Goal: Information Seeking & Learning: Learn about a topic

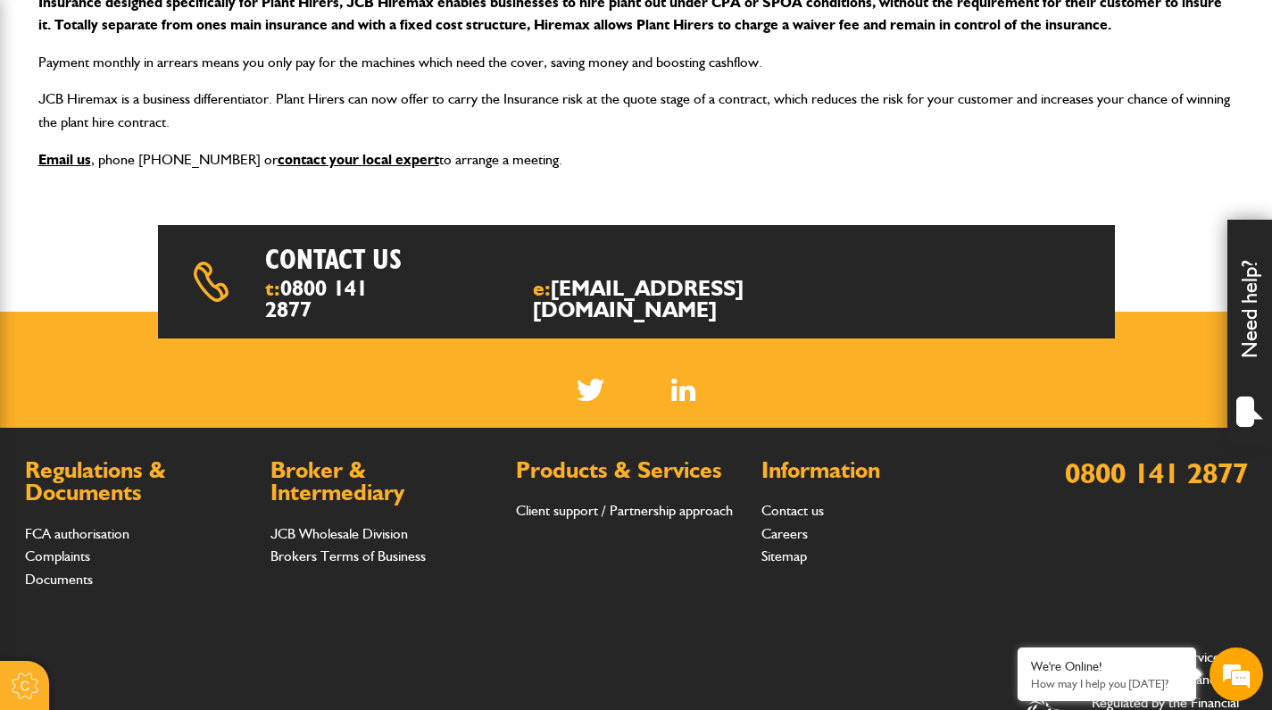
scroll to position [434, 0]
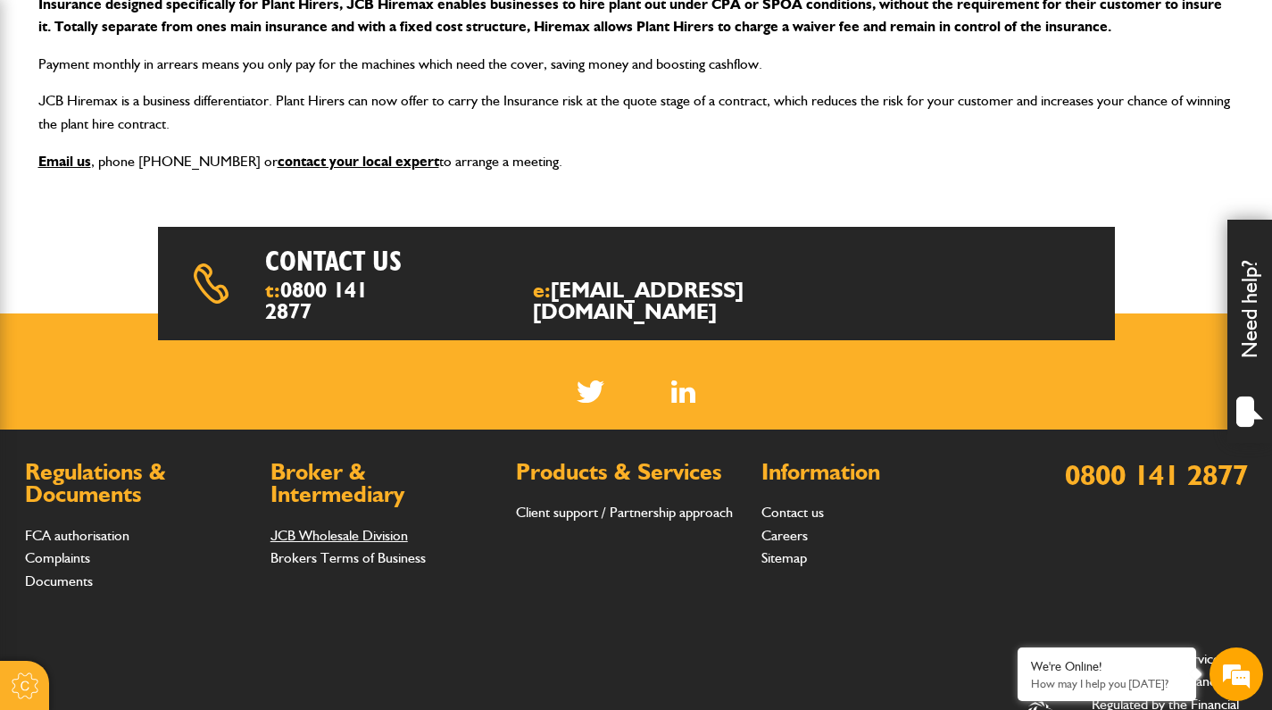
click at [363, 527] on link "JCB Wholesale Division" at bounding box center [340, 535] width 138 height 17
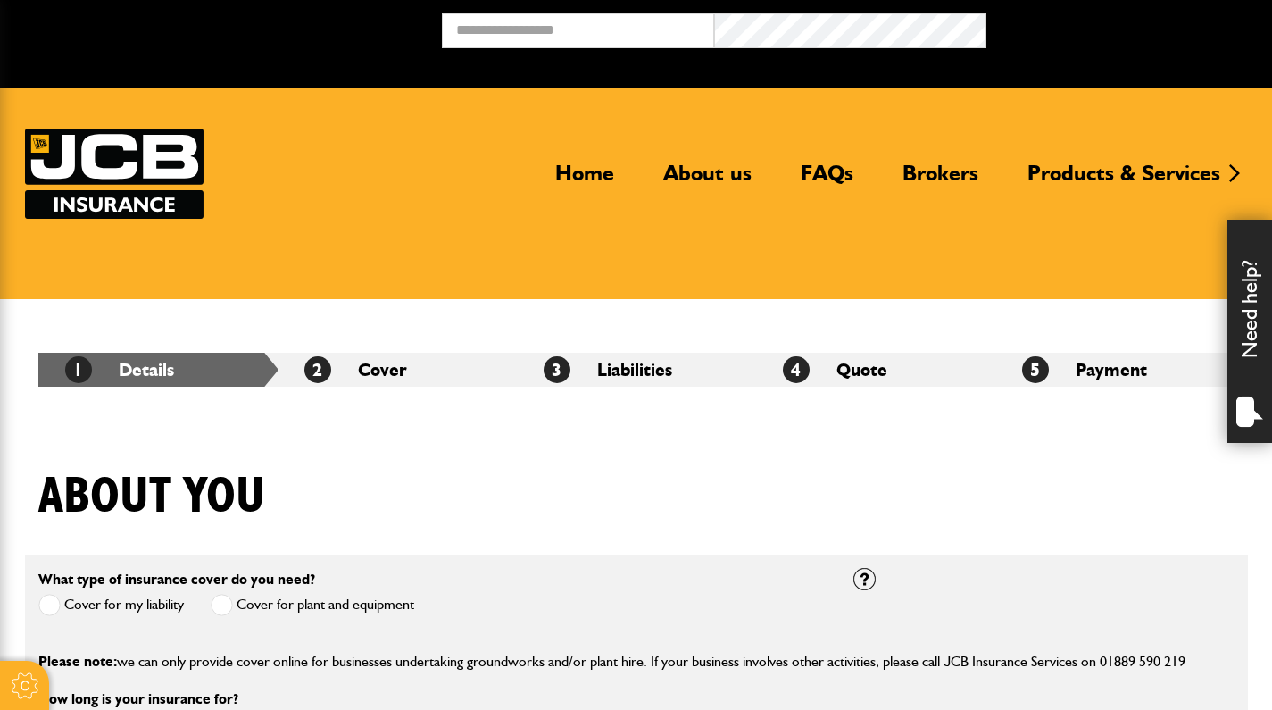
scroll to position [388, 0]
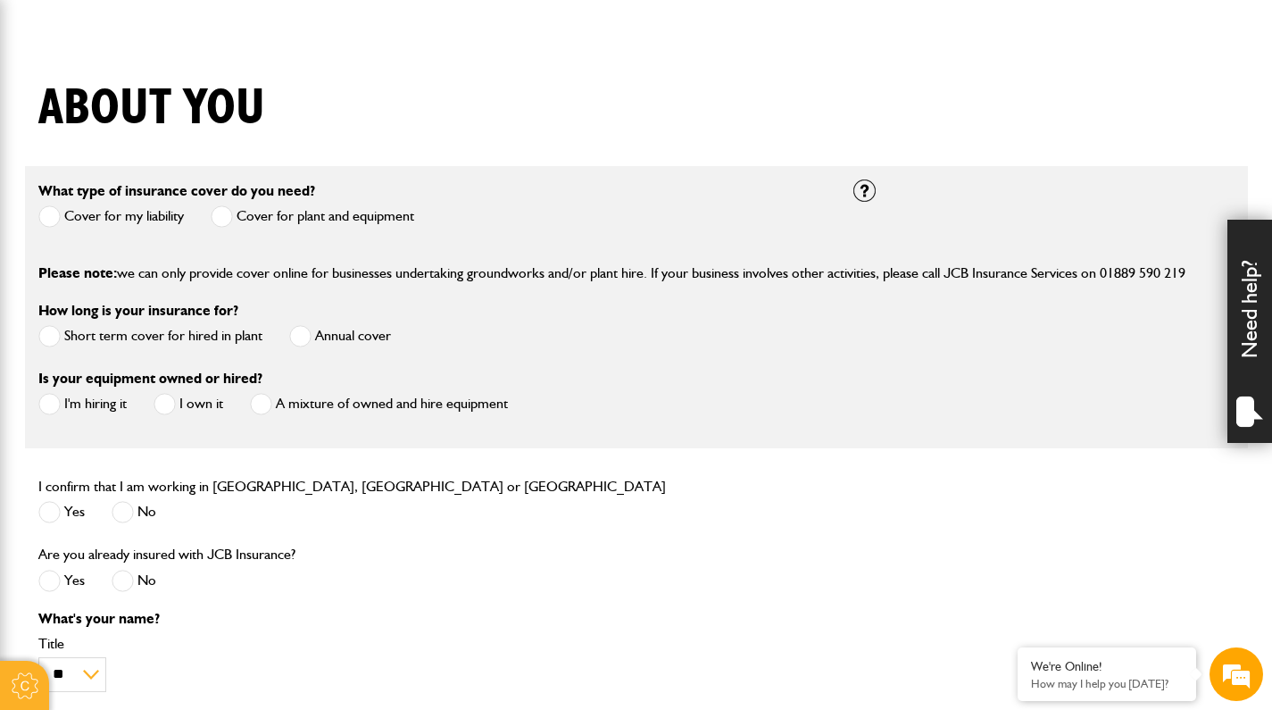
click at [51, 217] on span at bounding box center [49, 216] width 22 height 22
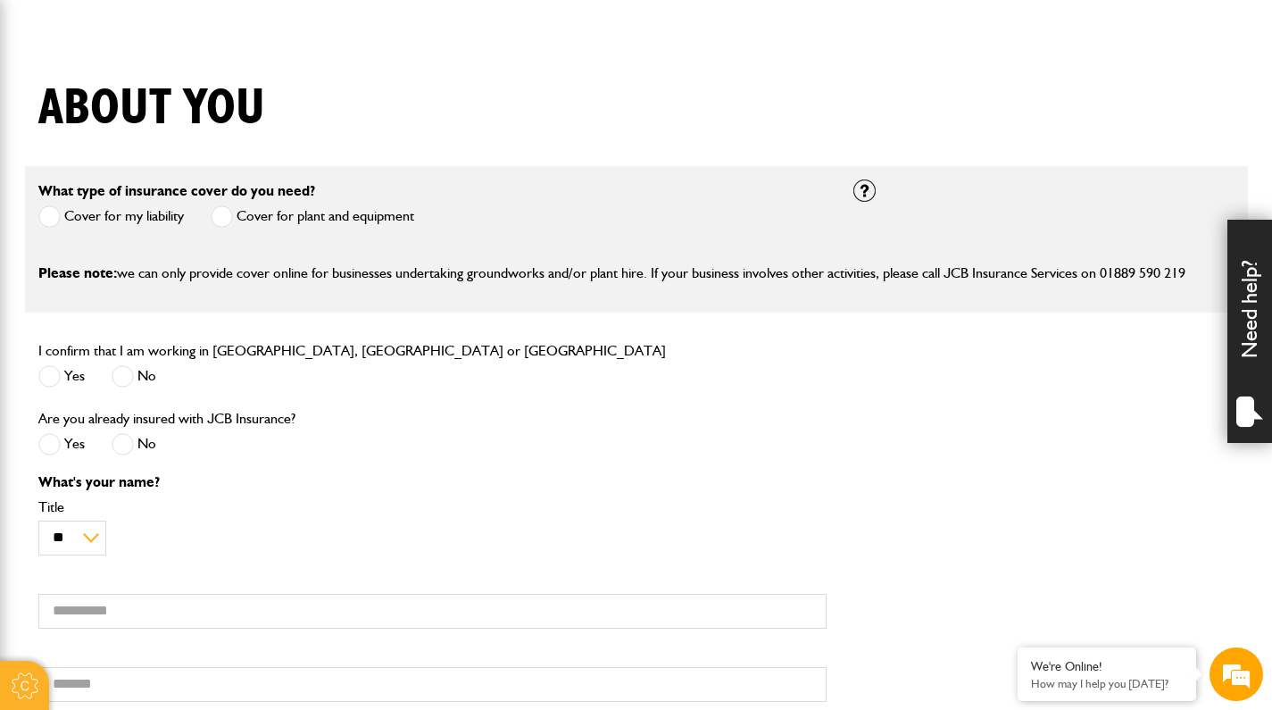
scroll to position [0, 0]
click at [225, 215] on span at bounding box center [222, 216] width 22 height 22
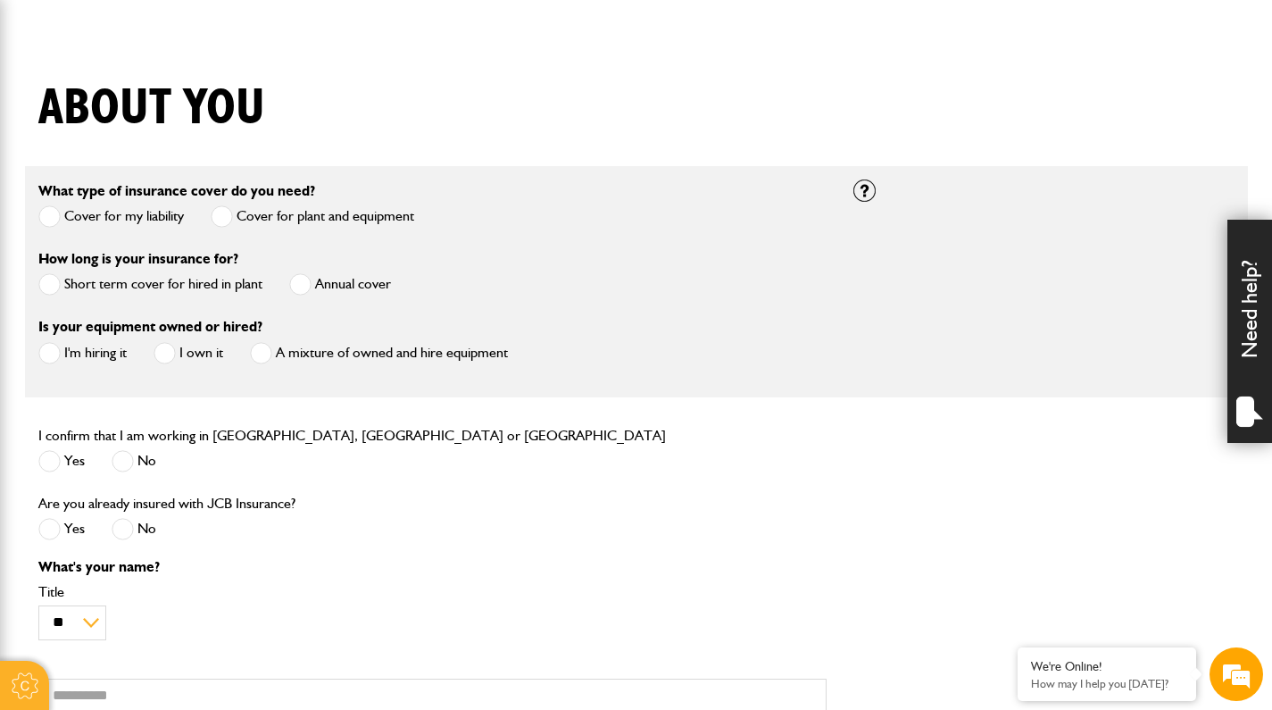
click at [51, 219] on span at bounding box center [49, 216] width 22 height 22
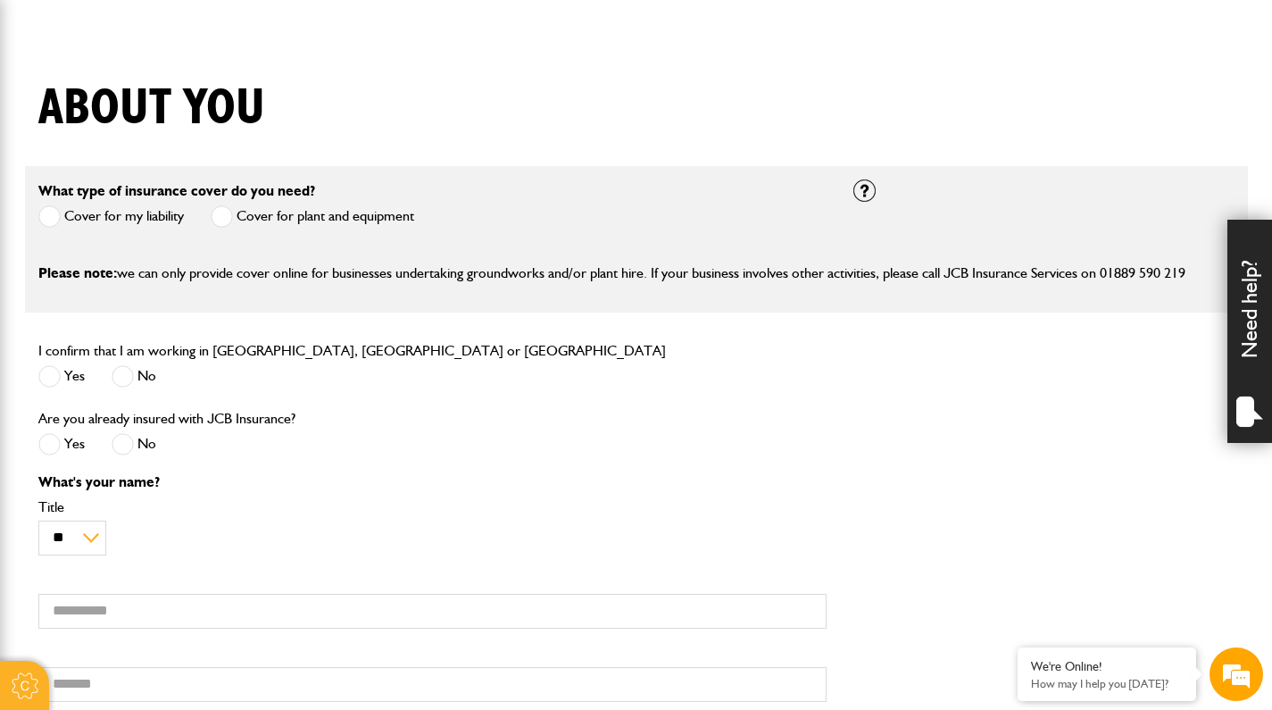
click at [225, 216] on span at bounding box center [222, 216] width 22 height 22
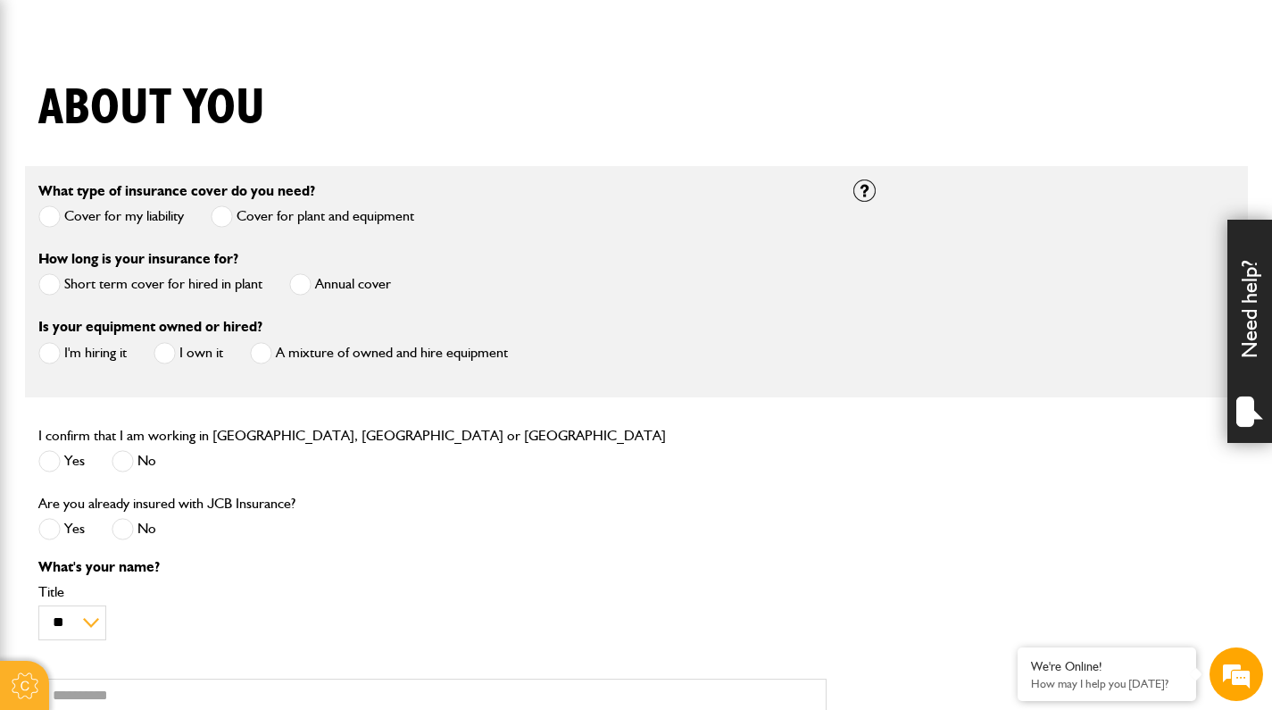
click at [51, 217] on span at bounding box center [49, 216] width 22 height 22
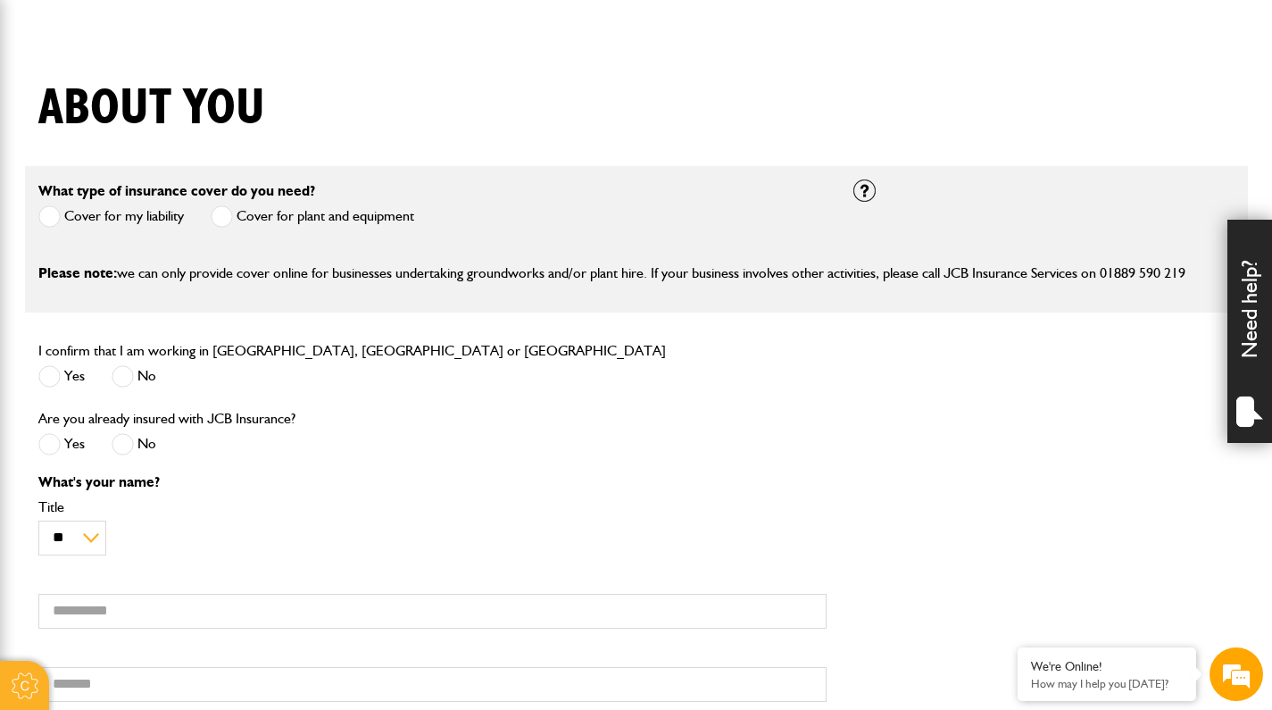
click at [218, 221] on span at bounding box center [222, 216] width 22 height 22
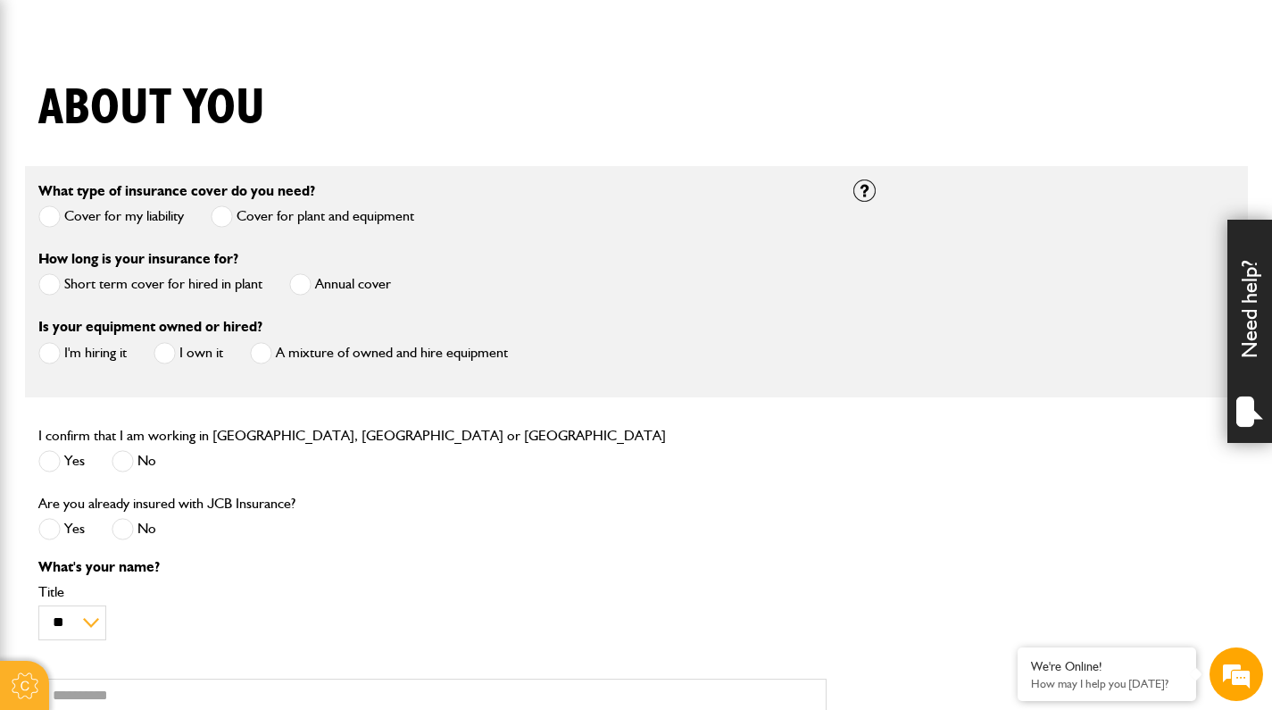
click at [52, 214] on span at bounding box center [49, 216] width 22 height 22
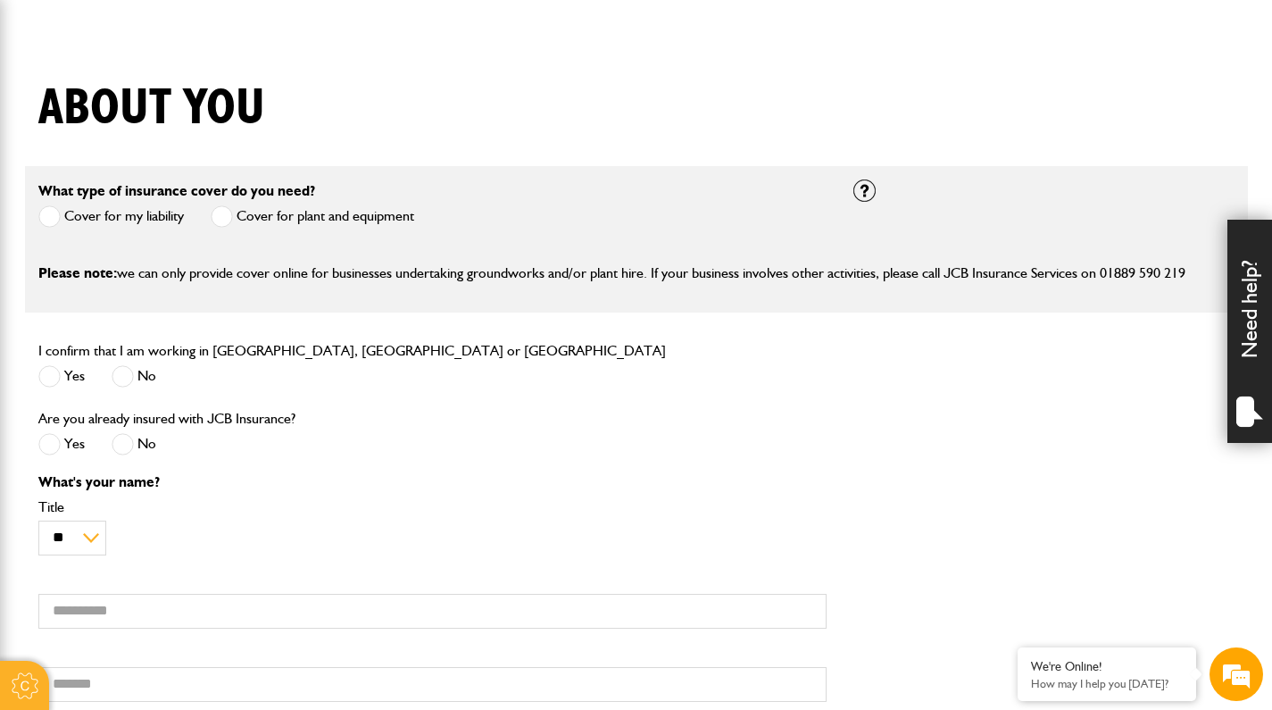
click at [221, 218] on span at bounding box center [222, 216] width 22 height 22
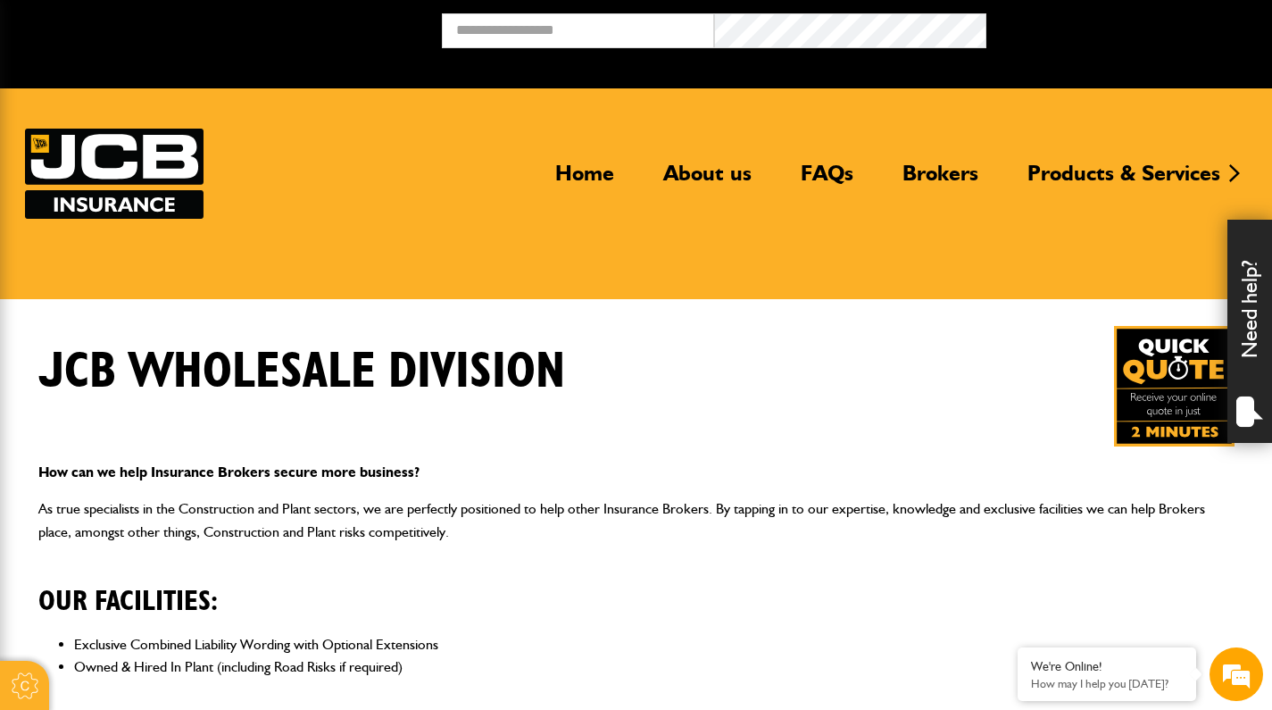
scroll to position [4, 0]
